Goal: Task Accomplishment & Management: Complete application form

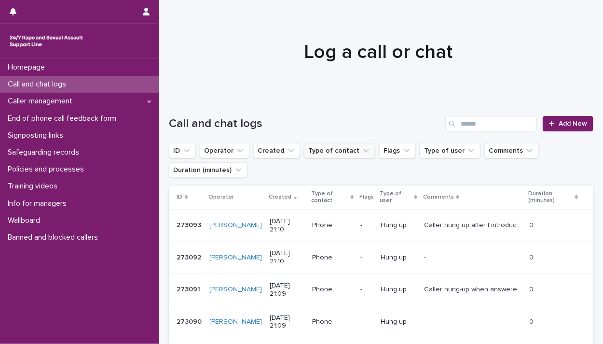
scroll to position [154, 0]
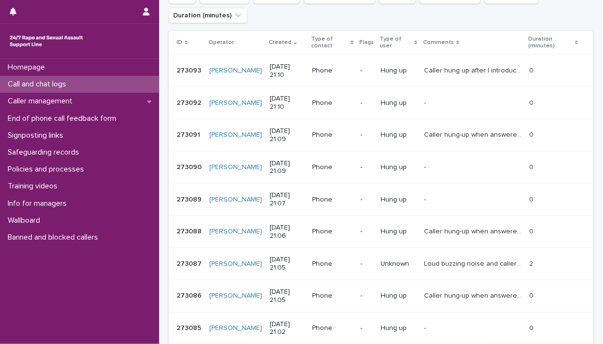
click at [75, 85] on div "Call and chat logs" at bounding box center [79, 84] width 159 height 17
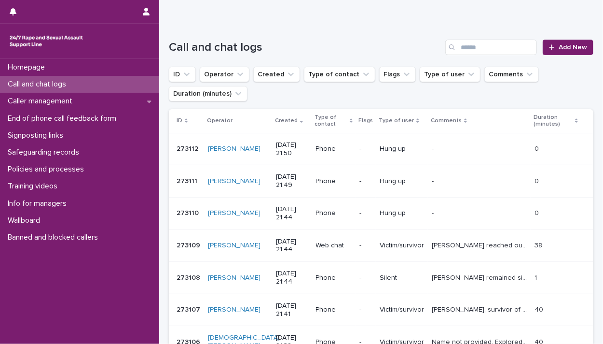
scroll to position [0, 0]
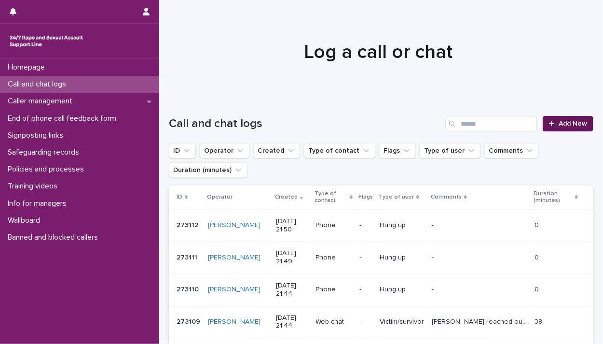
click at [559, 125] on span "Add New" at bounding box center [573, 123] width 28 height 7
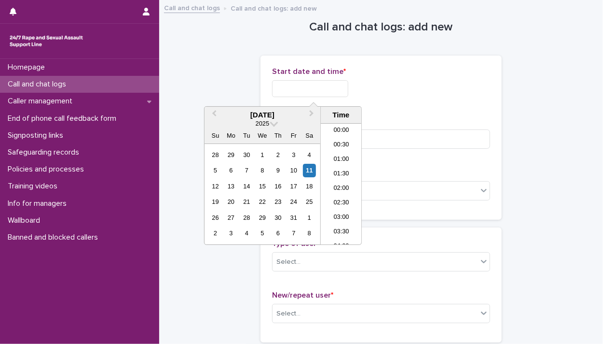
click at [312, 89] on input "text" at bounding box center [310, 88] width 76 height 17
drag, startPoint x: 344, startPoint y: 181, endPoint x: 336, endPoint y: 163, distance: 19.7
click at [344, 181] on li "21:30" at bounding box center [341, 184] width 41 height 14
click at [326, 87] on input "**********" at bounding box center [310, 88] width 76 height 17
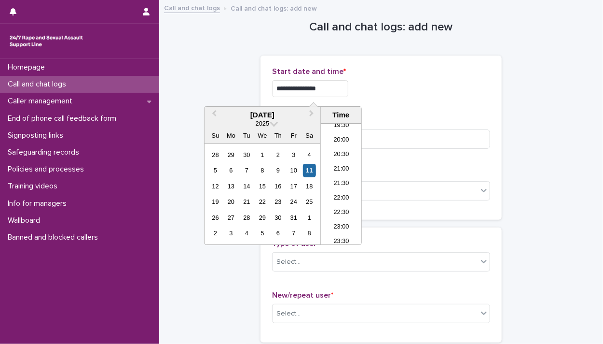
type input "**********"
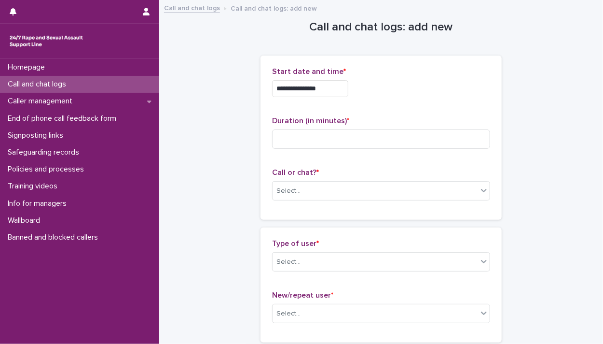
click at [435, 107] on div "**********" at bounding box center [381, 137] width 218 height 141
click at [403, 138] on input at bounding box center [381, 138] width 218 height 19
type input "*"
click at [409, 187] on div "Select..." at bounding box center [375, 191] width 205 height 16
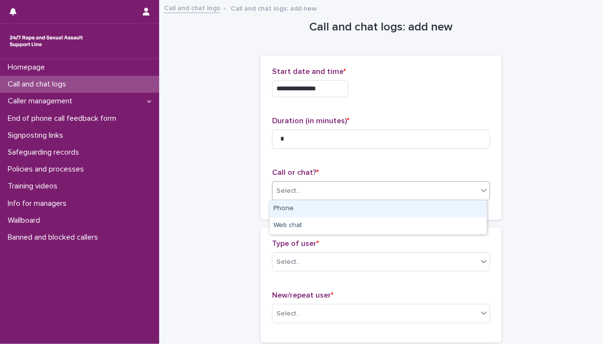
click at [409, 208] on div "Phone" at bounding box center [378, 208] width 217 height 17
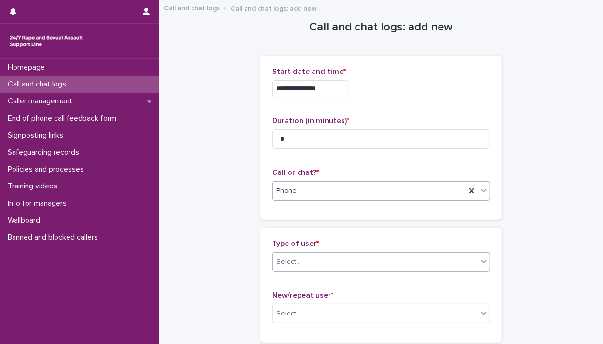
click at [380, 266] on div "Select..." at bounding box center [375, 262] width 205 height 16
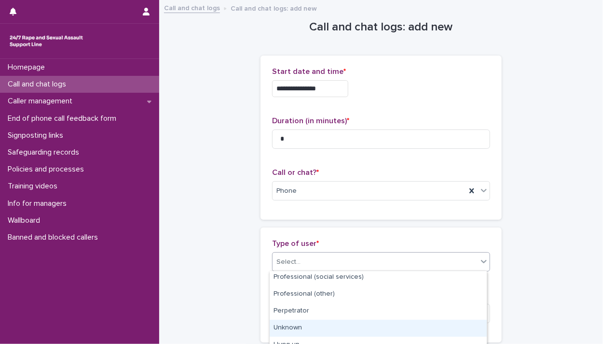
scroll to position [180, 0]
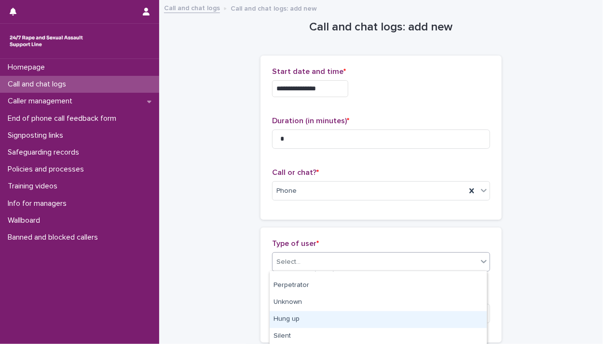
click at [361, 321] on div "Hung up" at bounding box center [378, 319] width 217 height 17
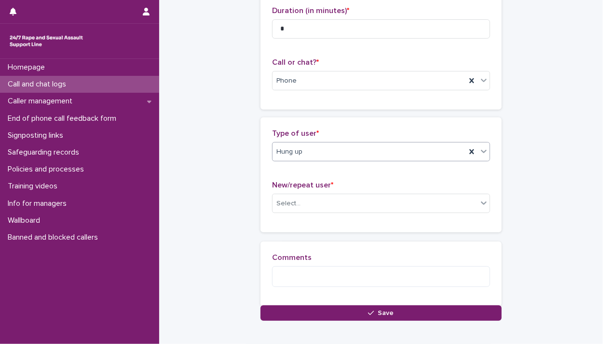
scroll to position [154, 0]
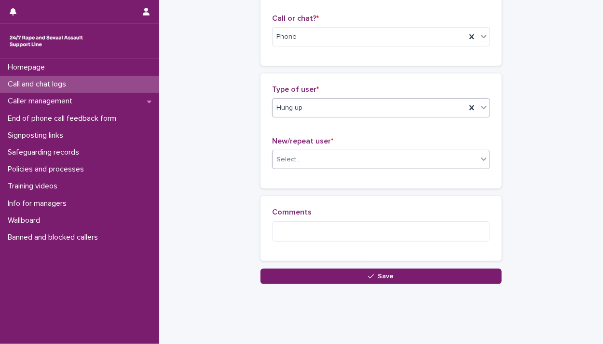
click at [303, 160] on div "Select..." at bounding box center [375, 160] width 205 height 16
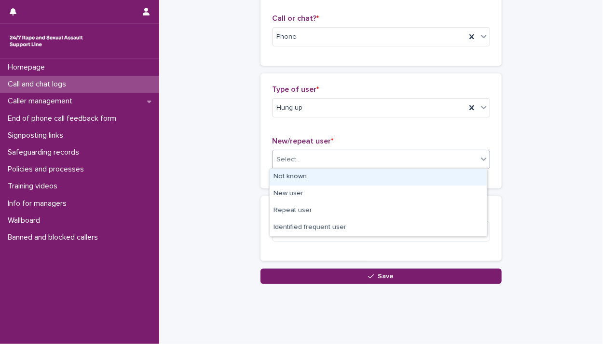
click at [306, 174] on div "Not known" at bounding box center [378, 176] width 217 height 17
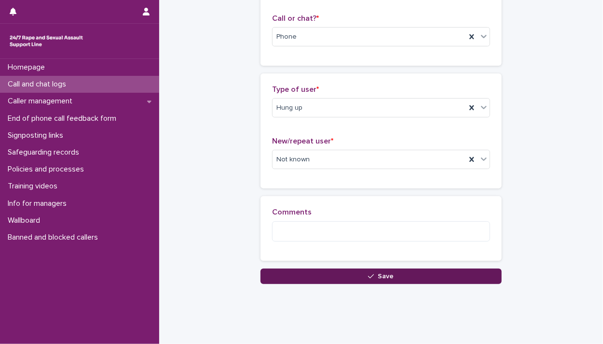
click at [337, 276] on button "Save" at bounding box center [381, 275] width 241 height 15
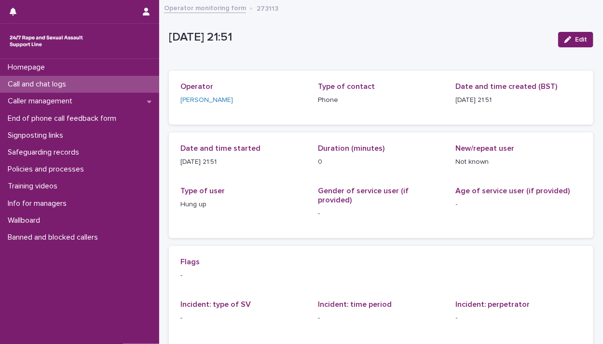
click at [25, 82] on p "Call and chat logs" at bounding box center [39, 84] width 70 height 9
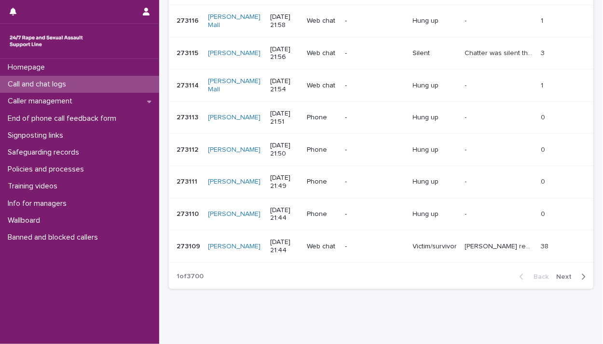
scroll to position [270, 0]
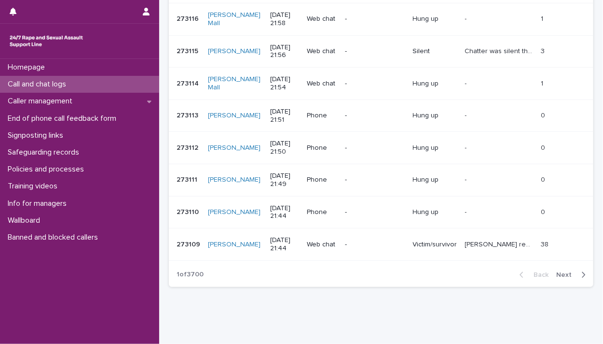
click at [114, 83] on div "Call and chat logs" at bounding box center [79, 84] width 159 height 17
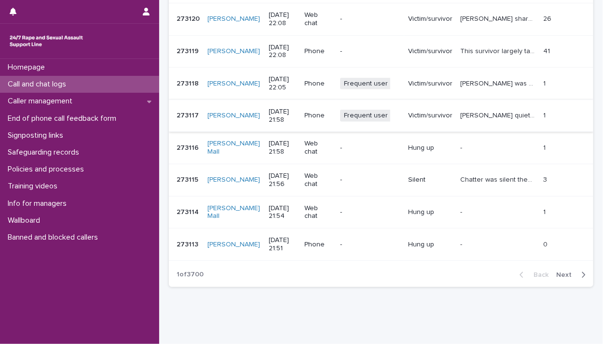
scroll to position [262, 0]
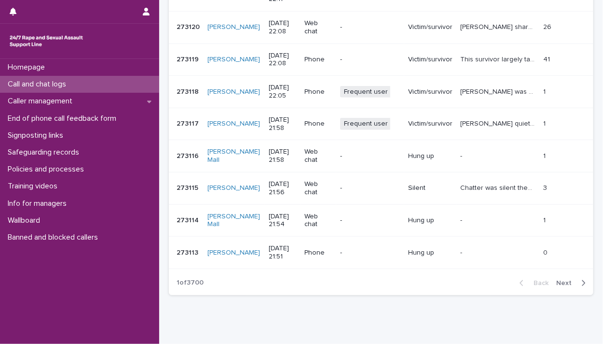
click at [83, 87] on div "Call and chat logs" at bounding box center [79, 84] width 159 height 17
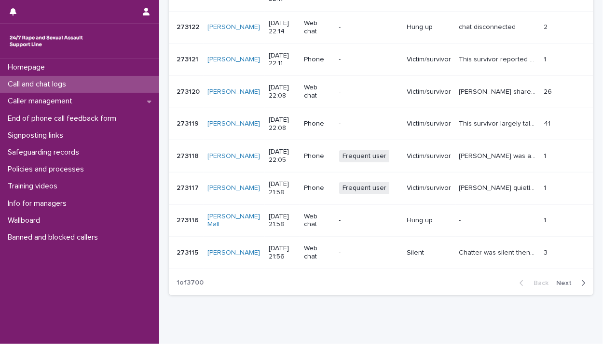
click at [74, 83] on p "Call and chat logs" at bounding box center [39, 84] width 70 height 9
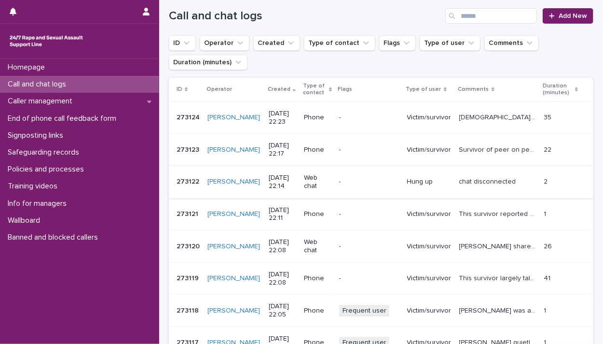
scroll to position [146, 0]
